Goal: Transaction & Acquisition: Download file/media

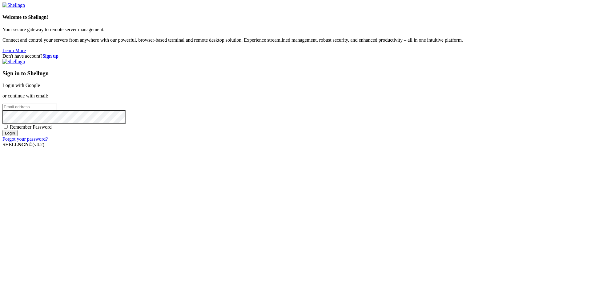
click at [40, 88] on link "Login with Google" at bounding box center [21, 85] width 38 height 5
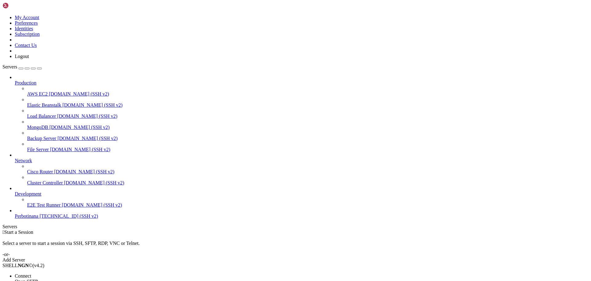
click at [38, 278] on span "Open SFTP" at bounding box center [26, 280] width 23 height 5
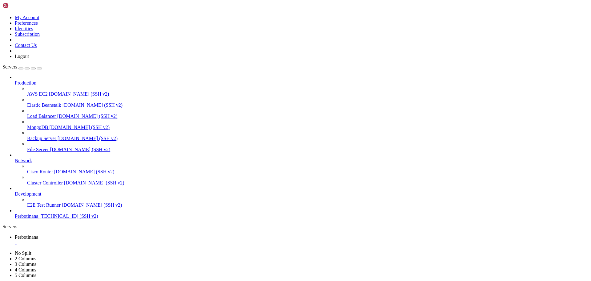
click at [105, 48] on div at bounding box center [295, 140] width 591 height 281
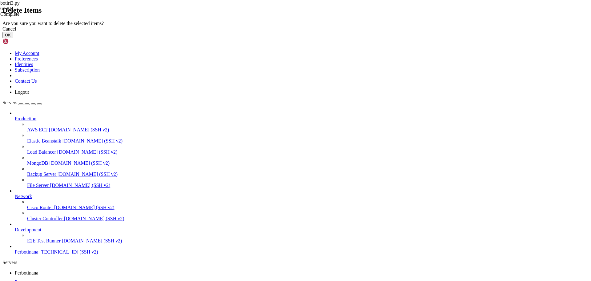
click at [13, 38] on button "OK" at bounding box center [7, 35] width 11 height 6
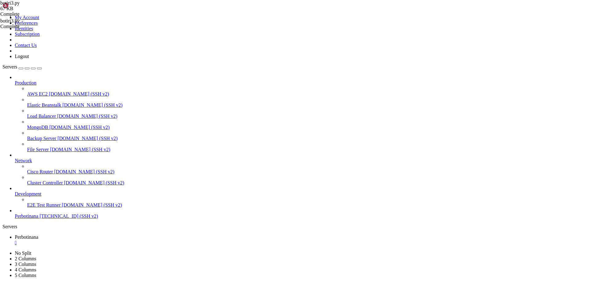
click at [163, 251] on div "" at bounding box center [302, 254] width 574 height 6
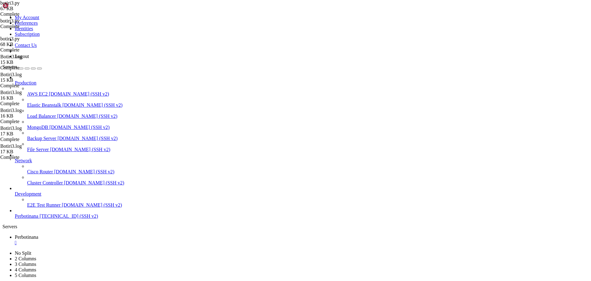
type input "/root"
click at [118, 240] on div "" at bounding box center [302, 243] width 574 height 6
